Goal: Task Accomplishment & Management: Manage account settings

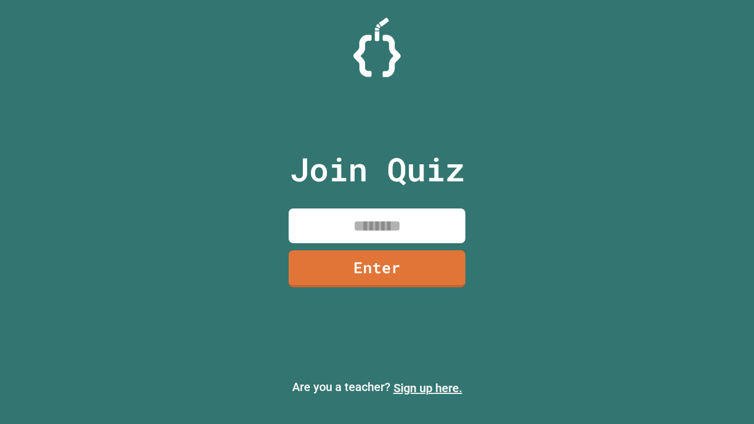
click at [427, 388] on link "Sign up here." at bounding box center [427, 388] width 69 height 14
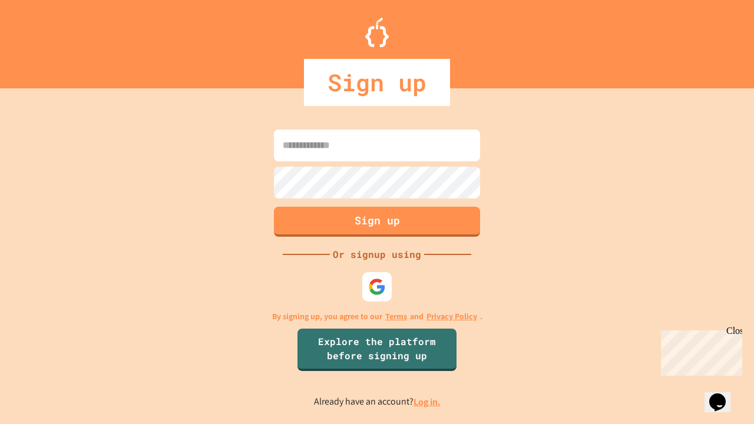
click at [427, 402] on link "Log in." at bounding box center [426, 402] width 27 height 12
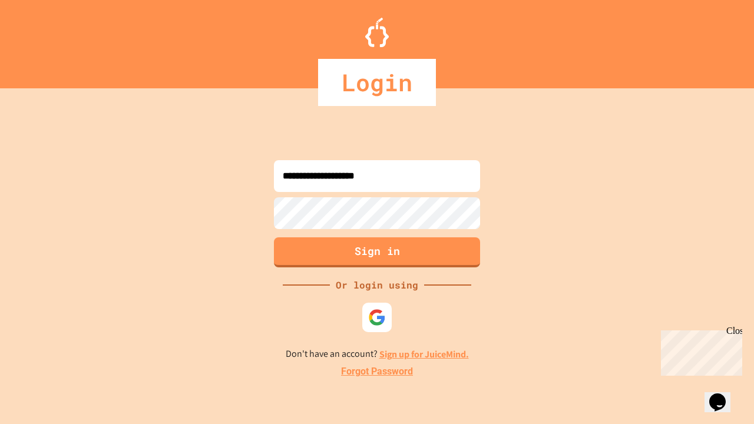
type input "**********"
